Goal: Information Seeking & Learning: Find specific fact

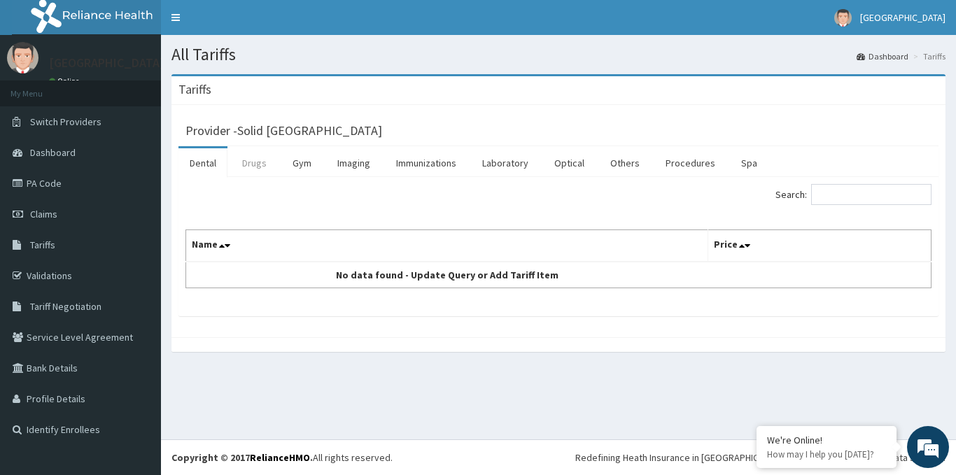
click at [251, 168] on link "Drugs" at bounding box center [254, 162] width 47 height 29
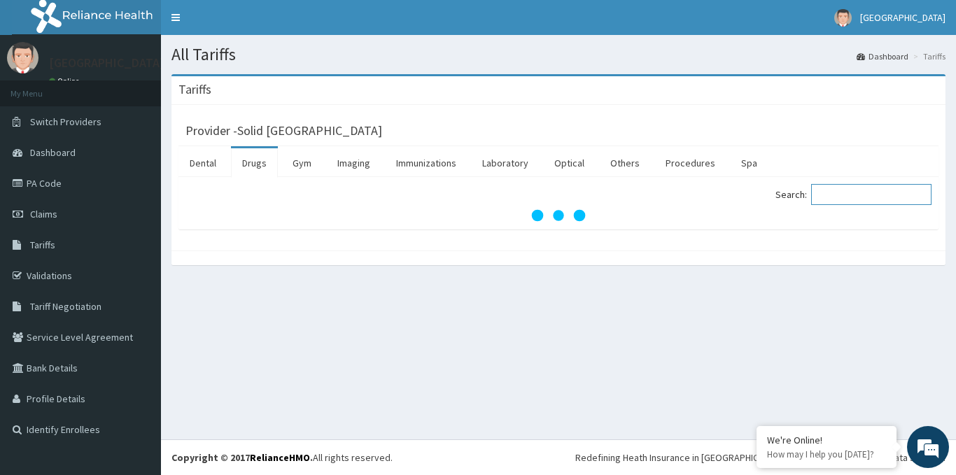
click at [877, 194] on input "Search:" at bounding box center [871, 194] width 120 height 21
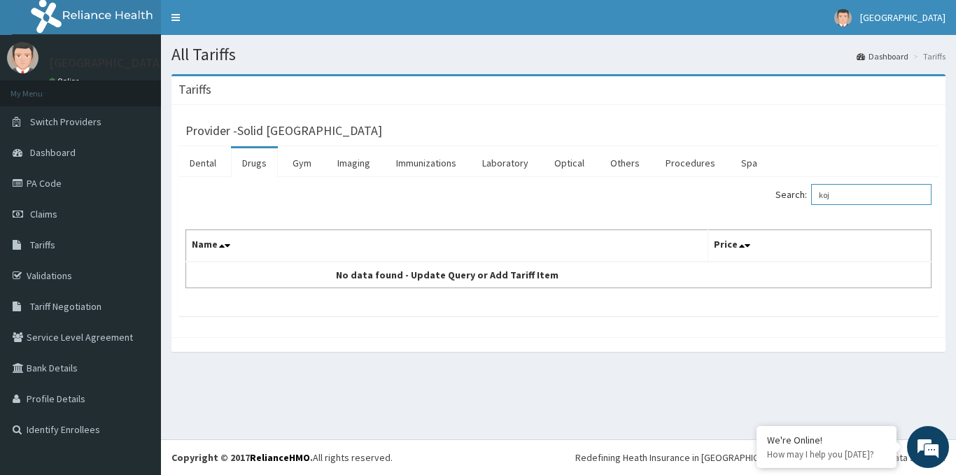
drag, startPoint x: 851, startPoint y: 195, endPoint x: 780, endPoint y: 192, distance: 71.5
click at [780, 192] on div "Search: koj" at bounding box center [750, 196] width 363 height 25
type input "elo"
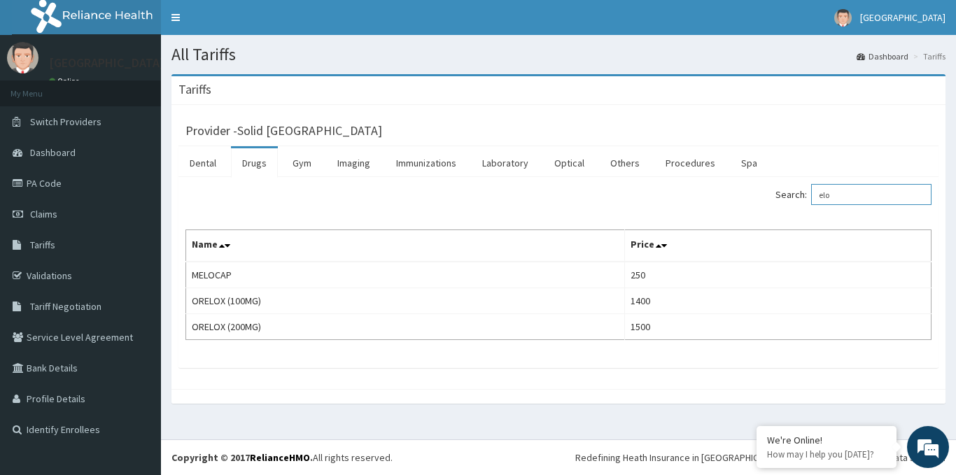
drag, startPoint x: 857, startPoint y: 197, endPoint x: 734, endPoint y: 198, distance: 123.2
click at [734, 198] on div "Search: elo" at bounding box center [750, 196] width 363 height 25
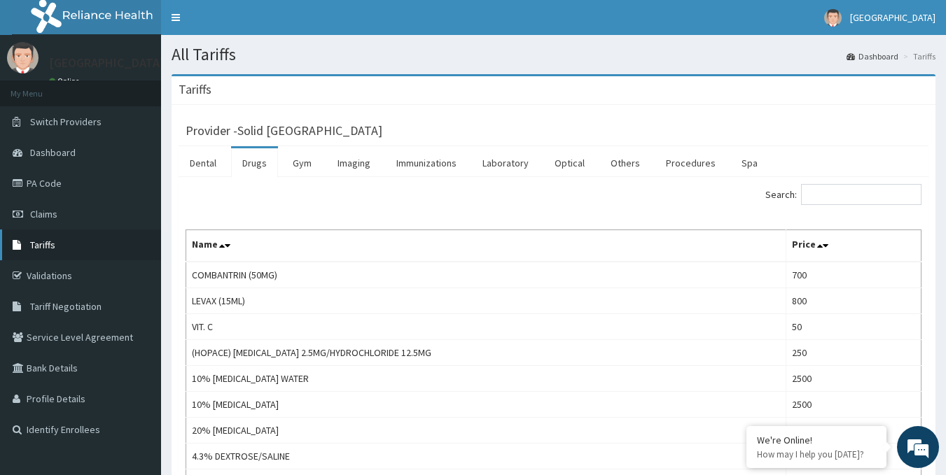
click at [89, 248] on link "Tariffs" at bounding box center [80, 245] width 161 height 31
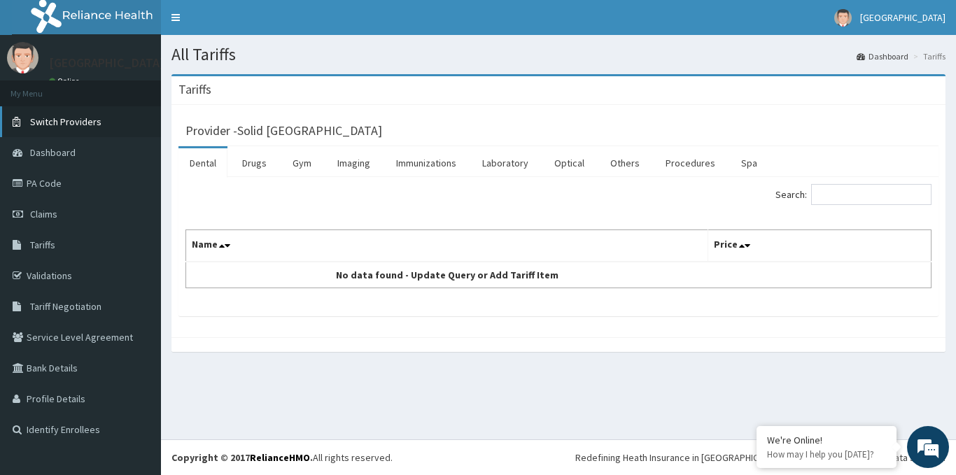
click at [82, 113] on link "Switch Providers" at bounding box center [80, 121] width 161 height 31
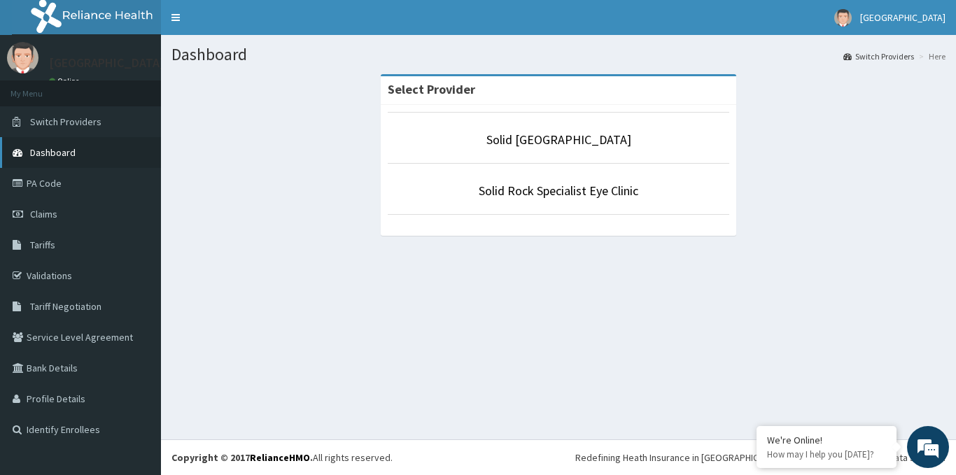
click at [62, 139] on link "Dashboard" at bounding box center [80, 152] width 161 height 31
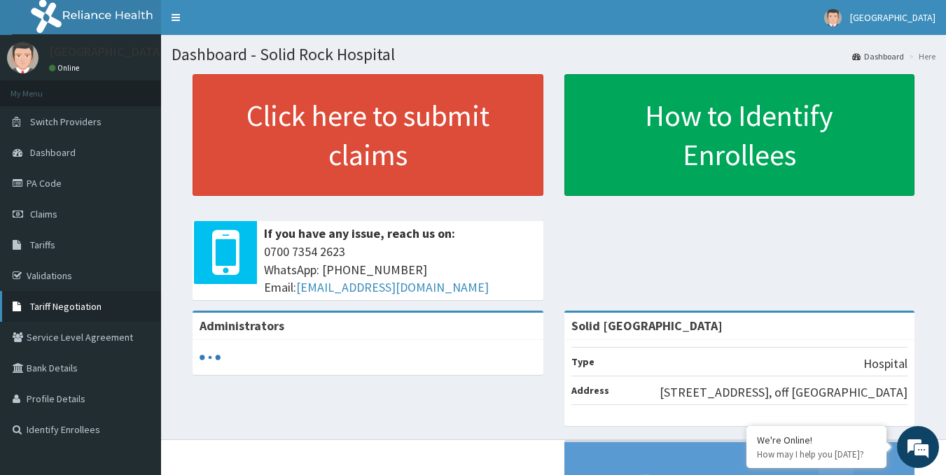
click at [81, 302] on span "Tariff Negotiation" at bounding box center [65, 306] width 71 height 13
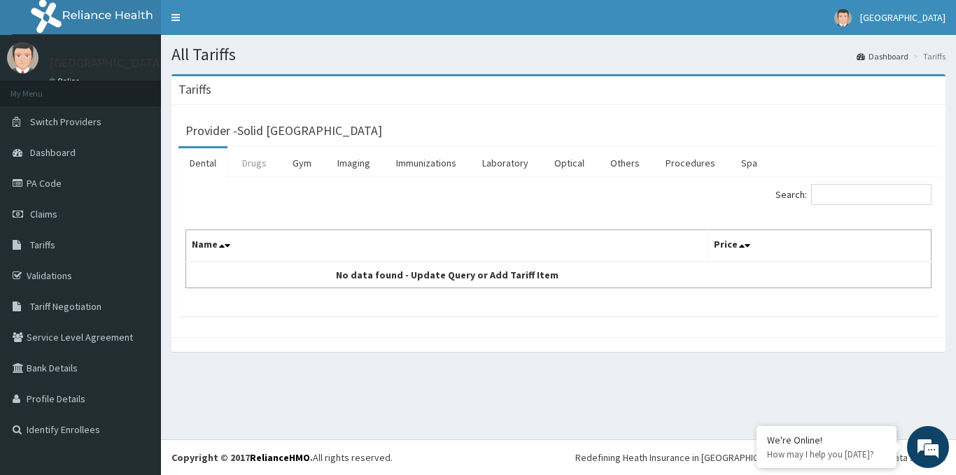
click at [245, 163] on link "Drugs" at bounding box center [254, 162] width 47 height 29
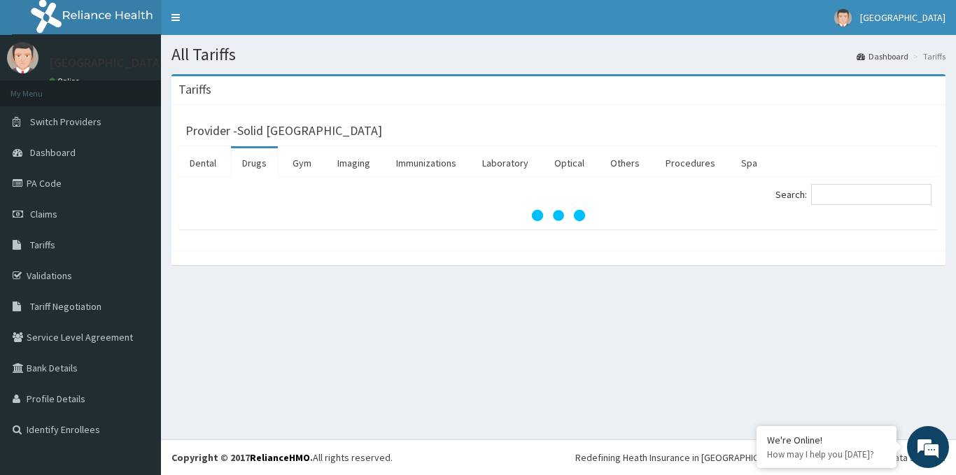
click at [841, 184] on div "Search:" at bounding box center [559, 203] width 760 height 53
click at [839, 191] on input "Search:" at bounding box center [871, 194] width 120 height 21
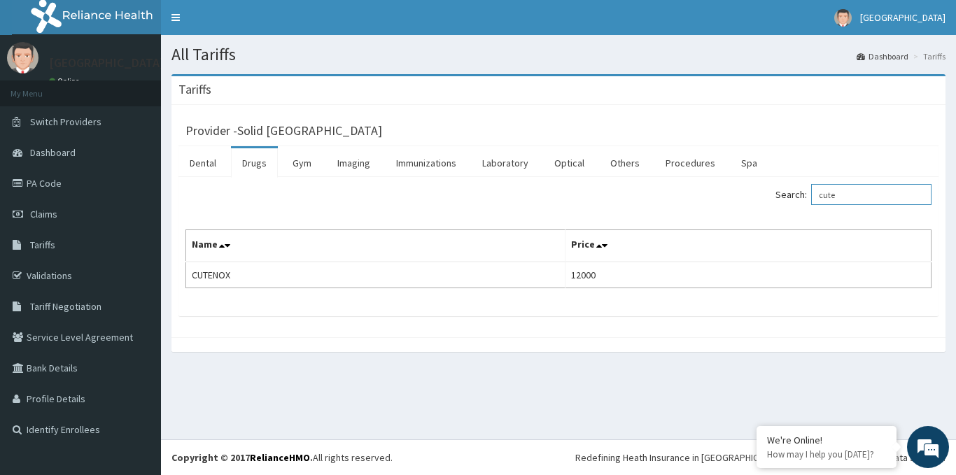
type input "cute"
